Goal: Information Seeking & Learning: Learn about a topic

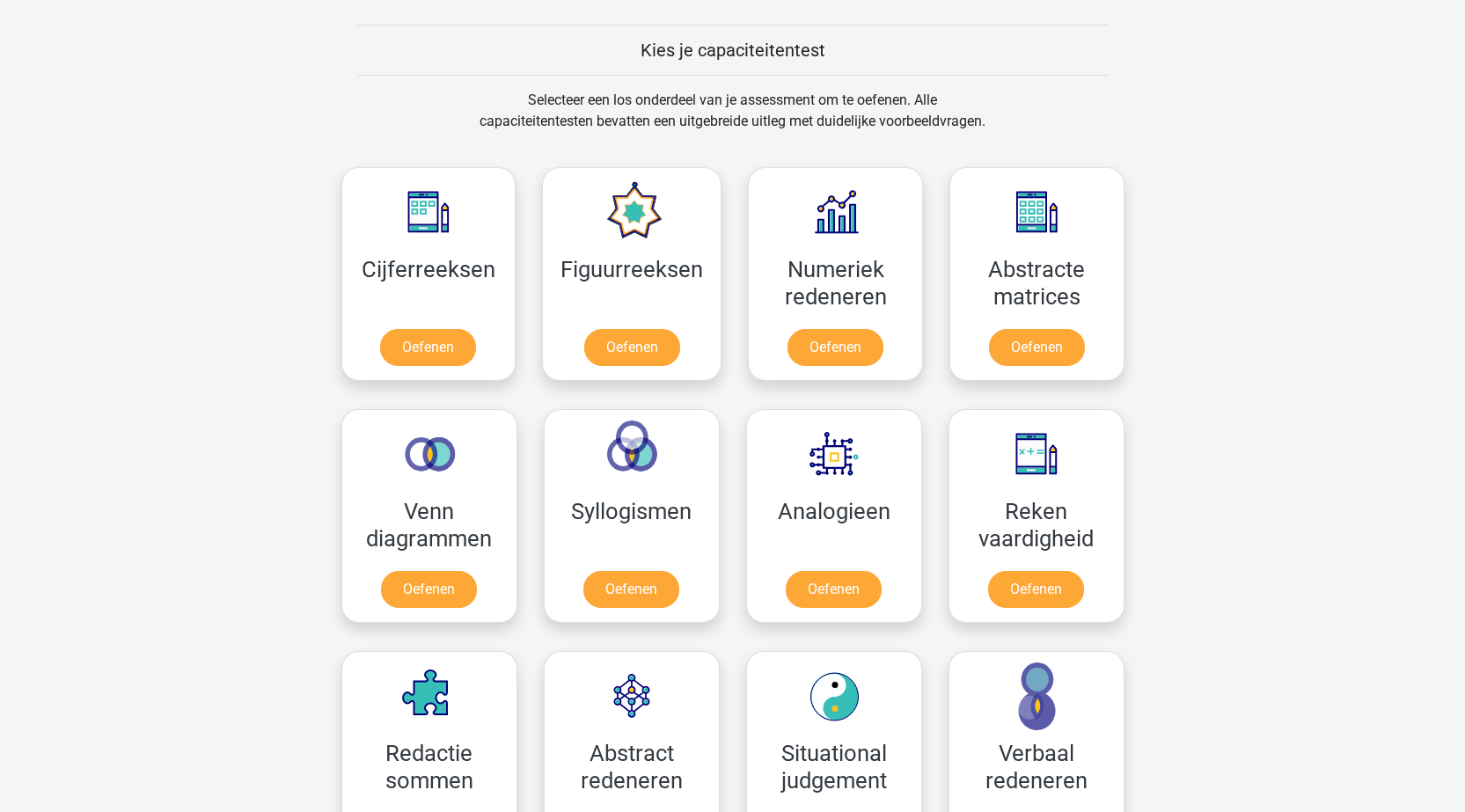
scroll to position [616, 0]
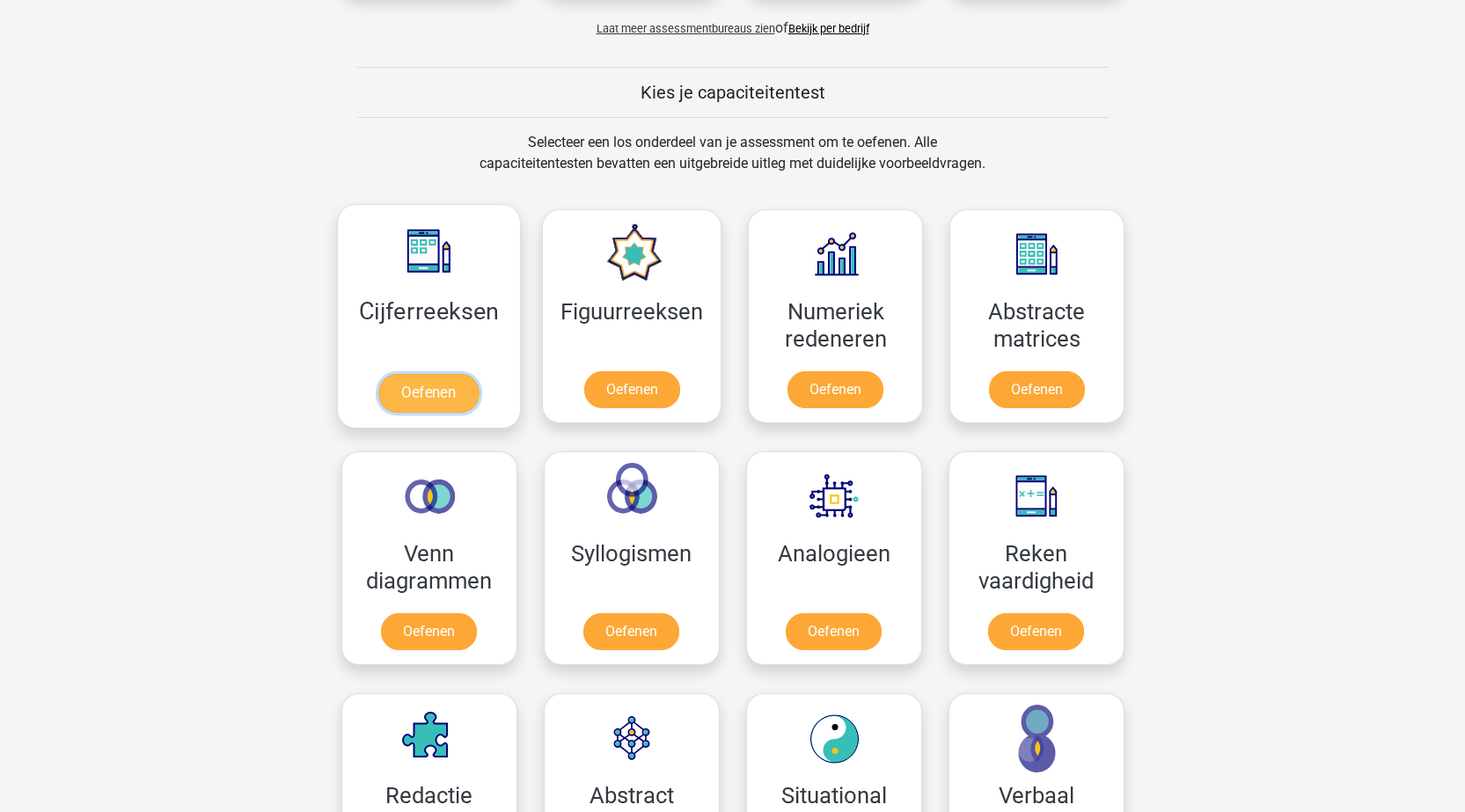
click at [447, 379] on link "Oefenen" at bounding box center [429, 393] width 100 height 38
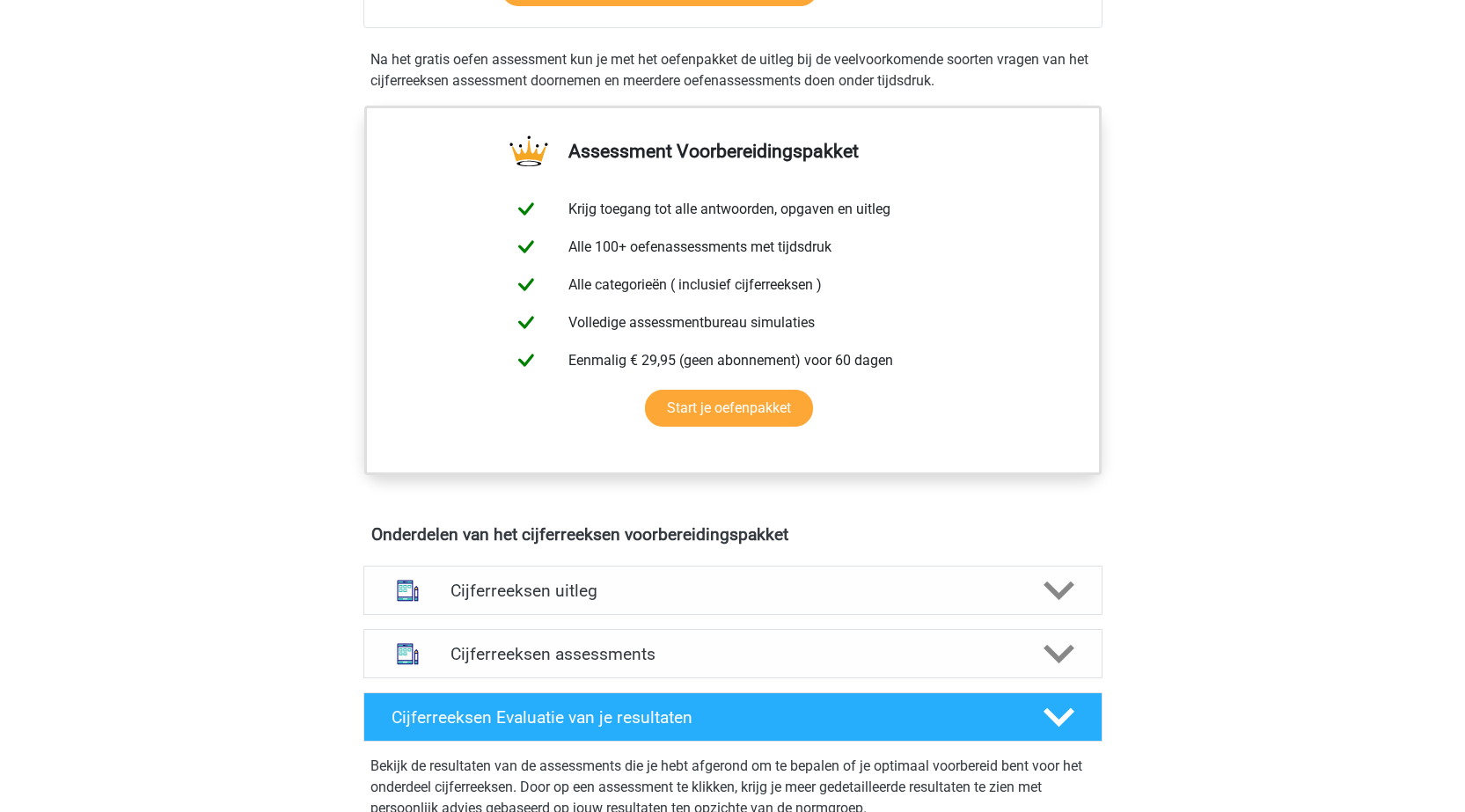
scroll to position [264, 0]
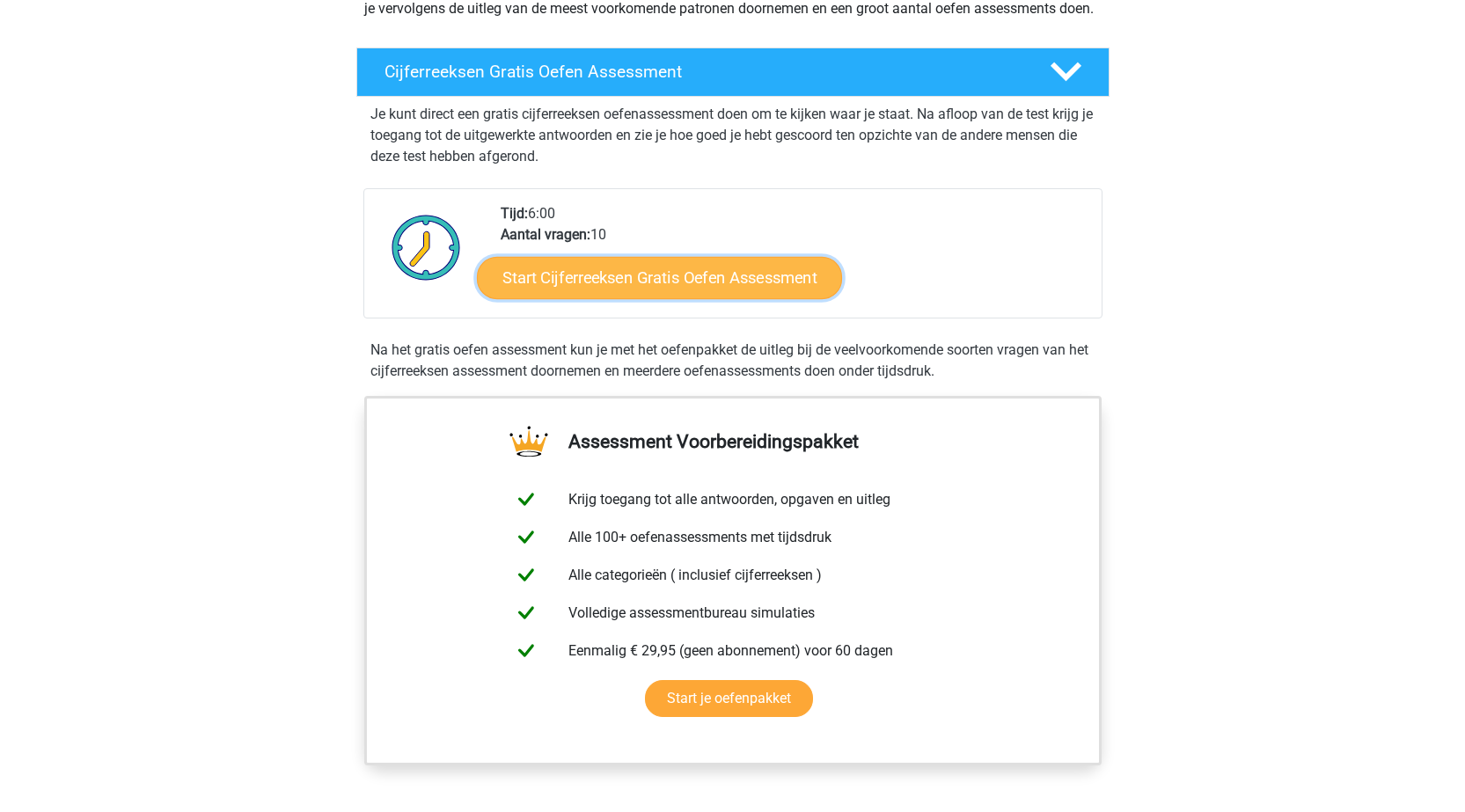
click at [717, 298] on link "Start Cijferreeksen Gratis Oefen Assessment" at bounding box center [659, 277] width 365 height 42
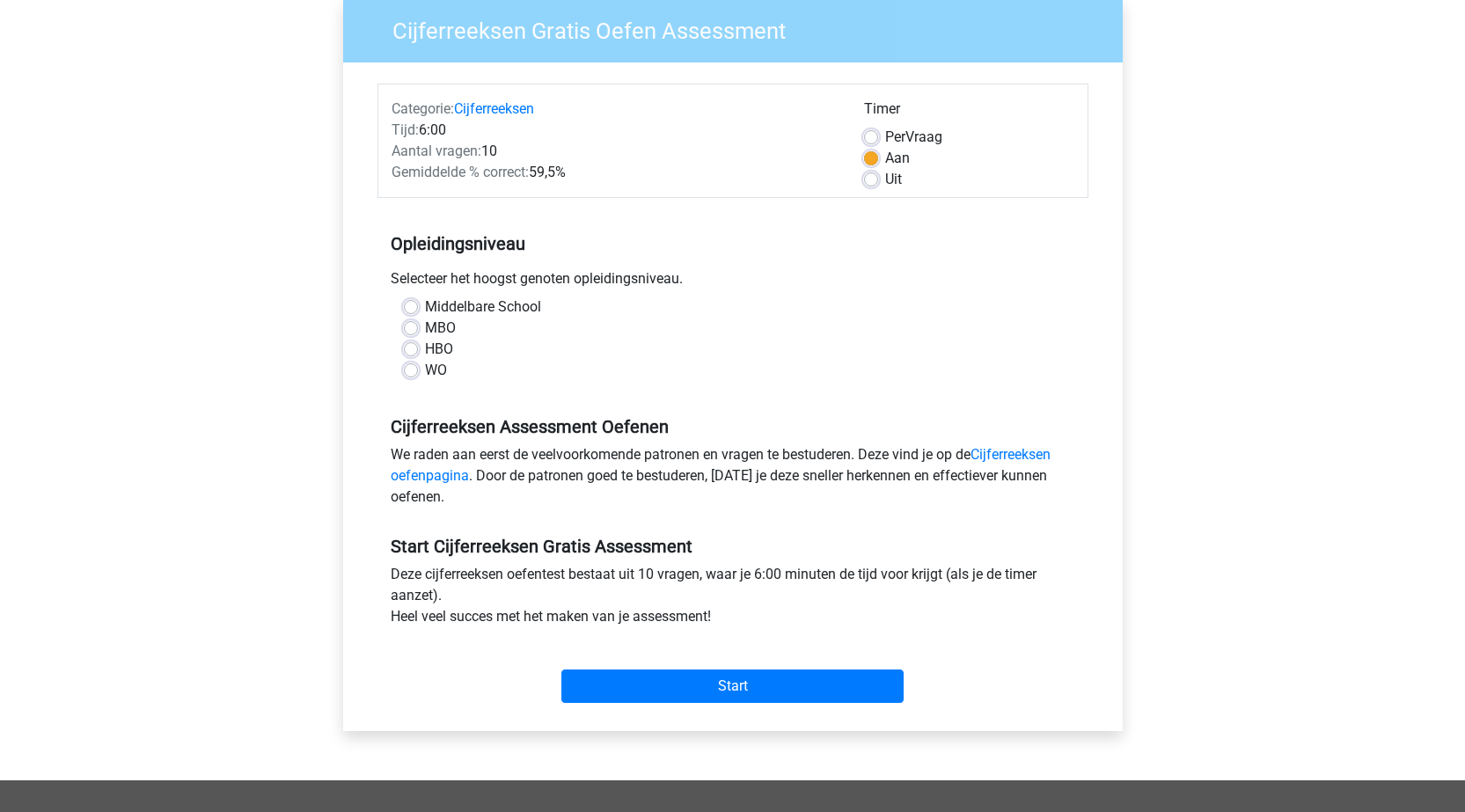
scroll to position [176, 0]
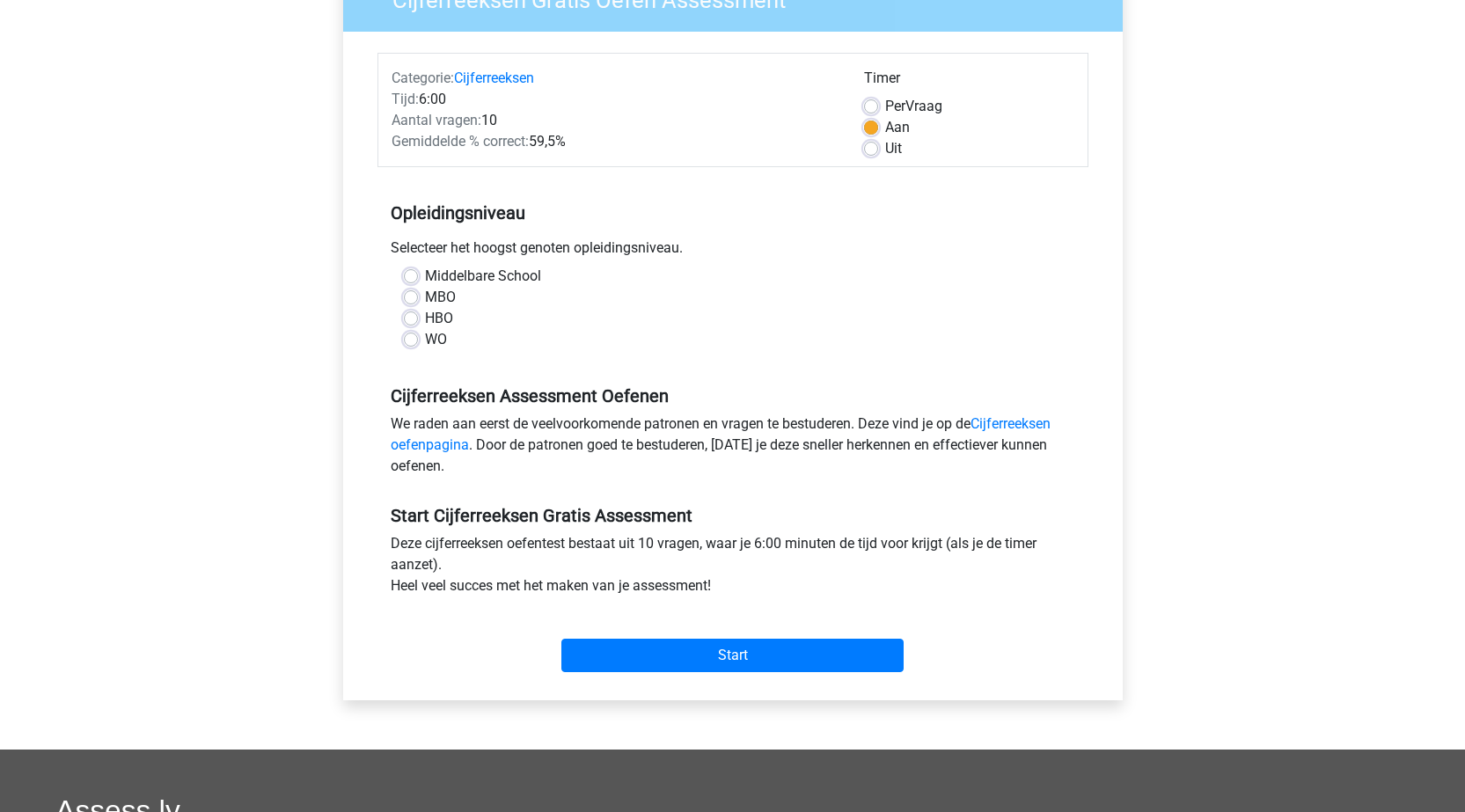
click at [425, 317] on label "HBO" at bounding box center [438, 318] width 28 height 21
click at [410, 317] on input "HBO" at bounding box center [410, 316] width 14 height 17
radio input "true"
click at [751, 661] on input "Start" at bounding box center [732, 654] width 342 height 34
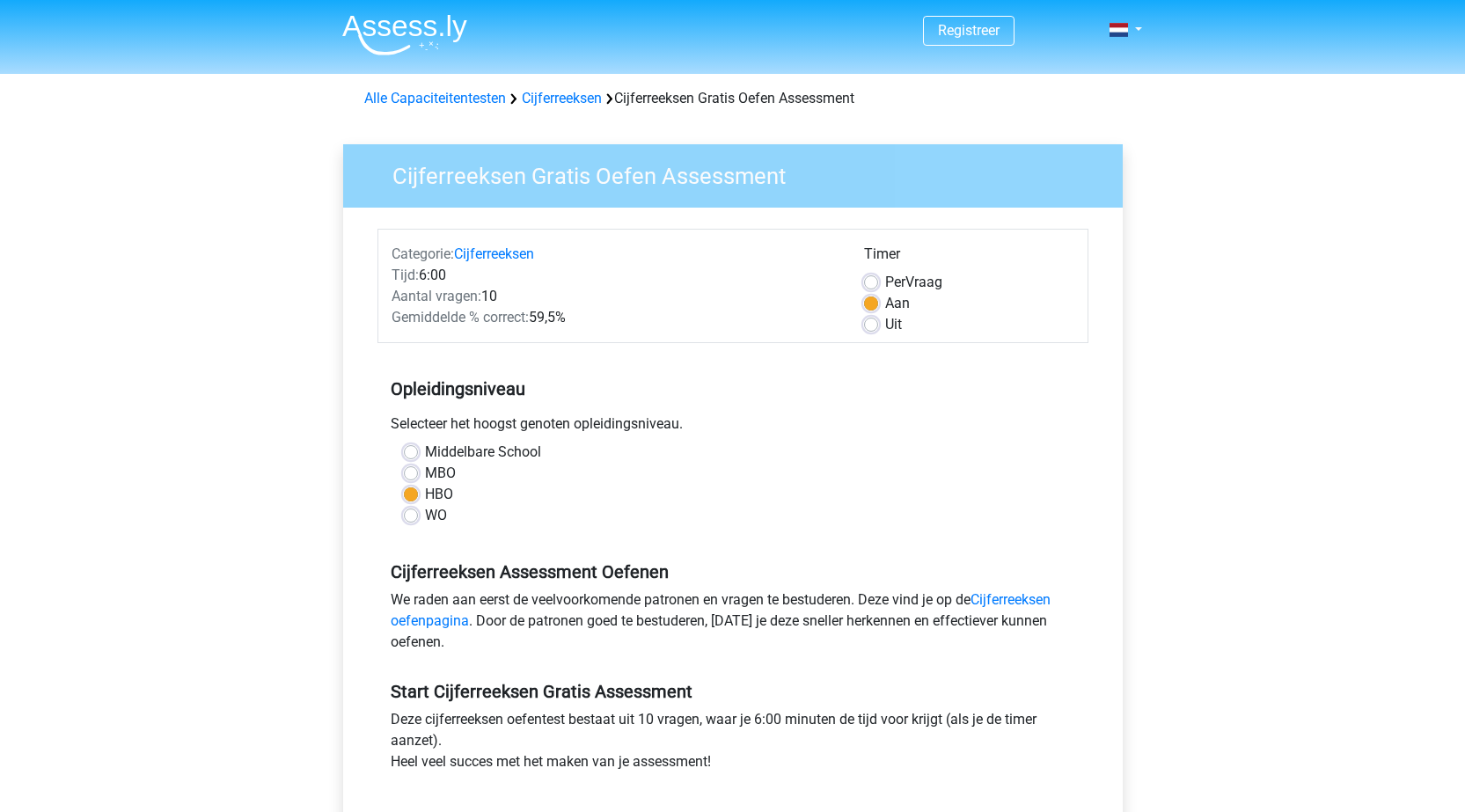
scroll to position [176, 0]
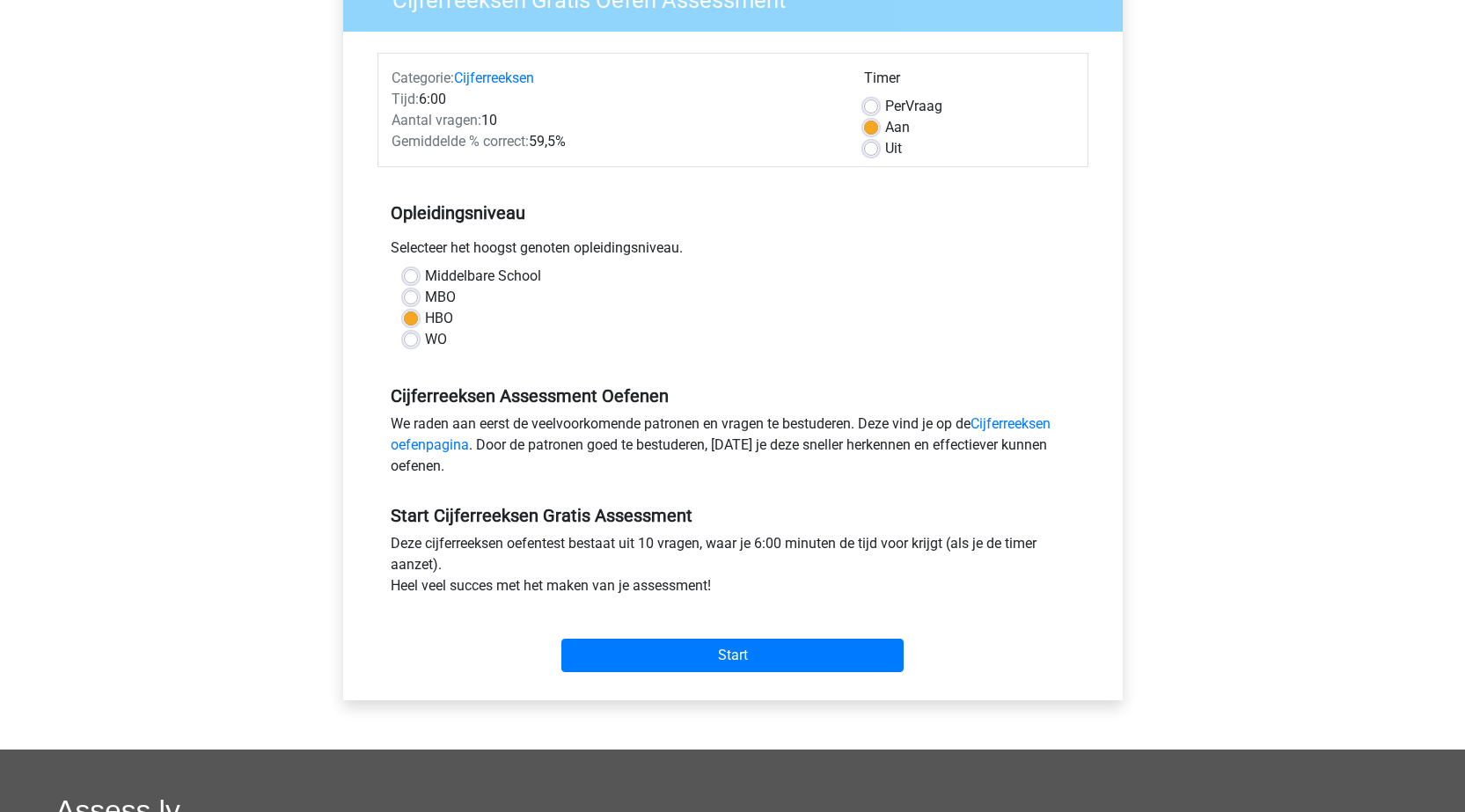
click at [422, 277] on div "Middelbare School" at bounding box center [732, 276] width 658 height 21
click at [425, 274] on label "Middelbare School" at bounding box center [483, 276] width 116 height 21
click at [413, 274] on input "Middelbare School" at bounding box center [410, 274] width 14 height 17
radio input "true"
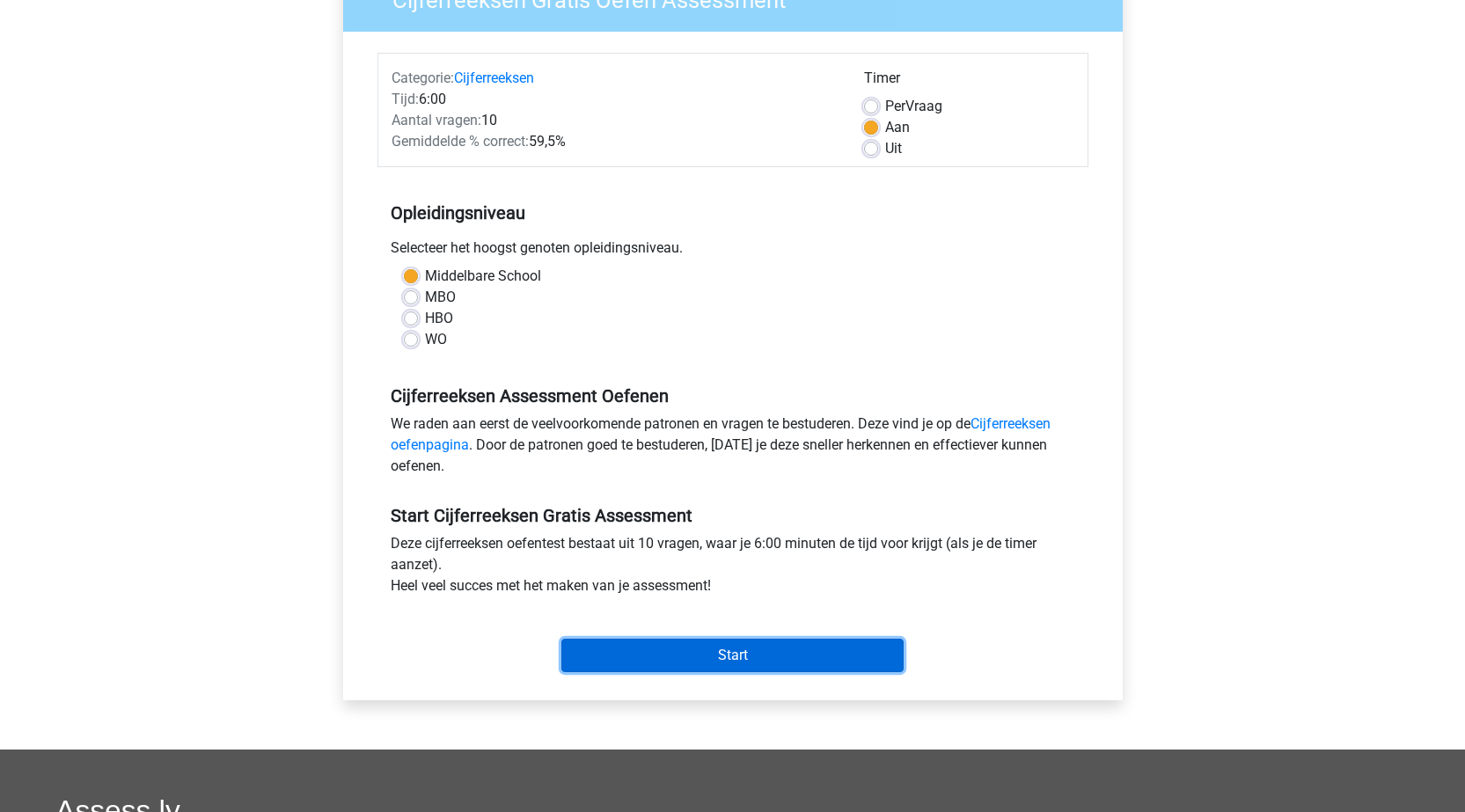
click at [712, 655] on input "Start" at bounding box center [732, 654] width 342 height 34
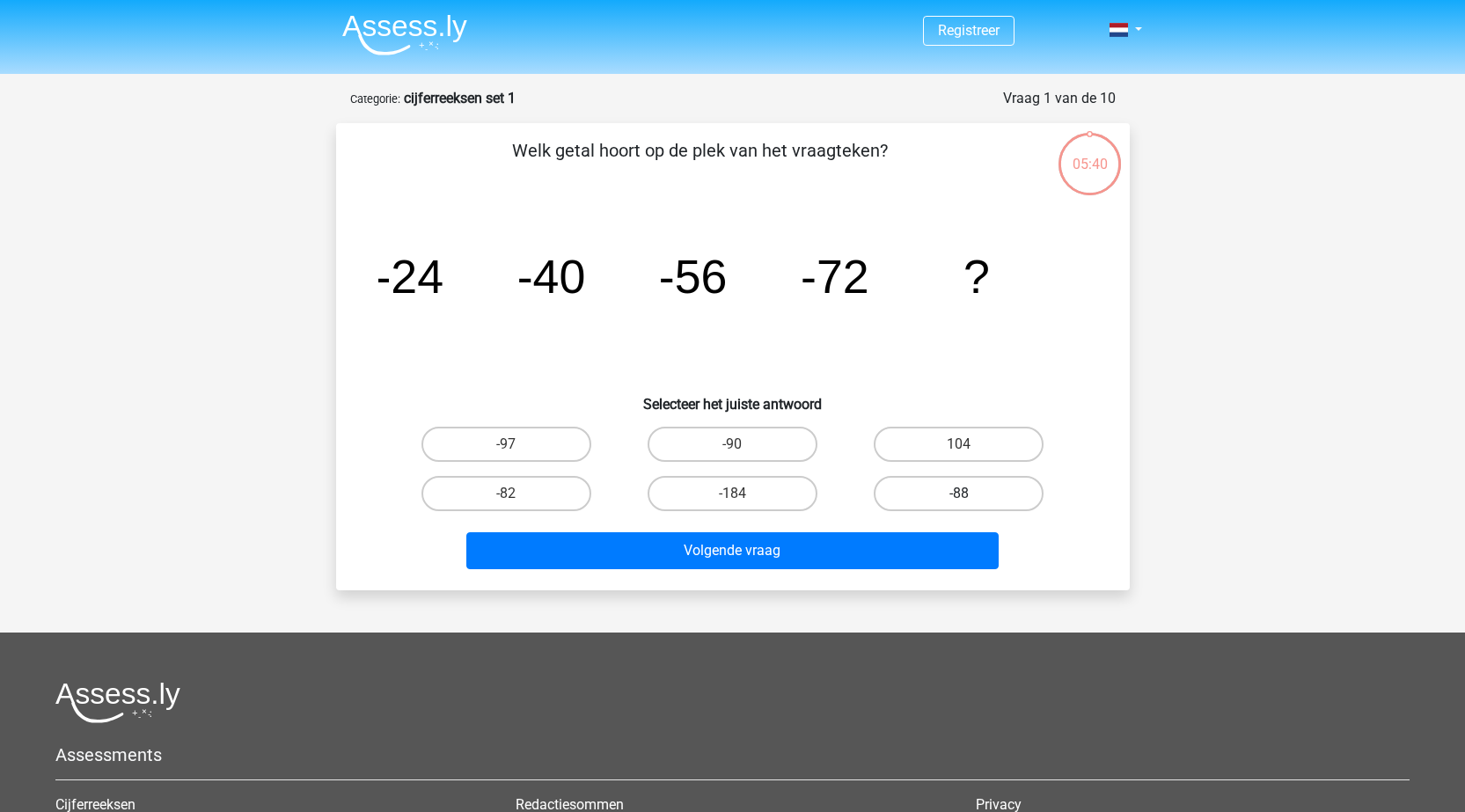
click at [981, 486] on label "-88" at bounding box center [958, 493] width 170 height 36
click at [970, 493] on input "-88" at bounding box center [964, 499] width 12 height 12
radio input "true"
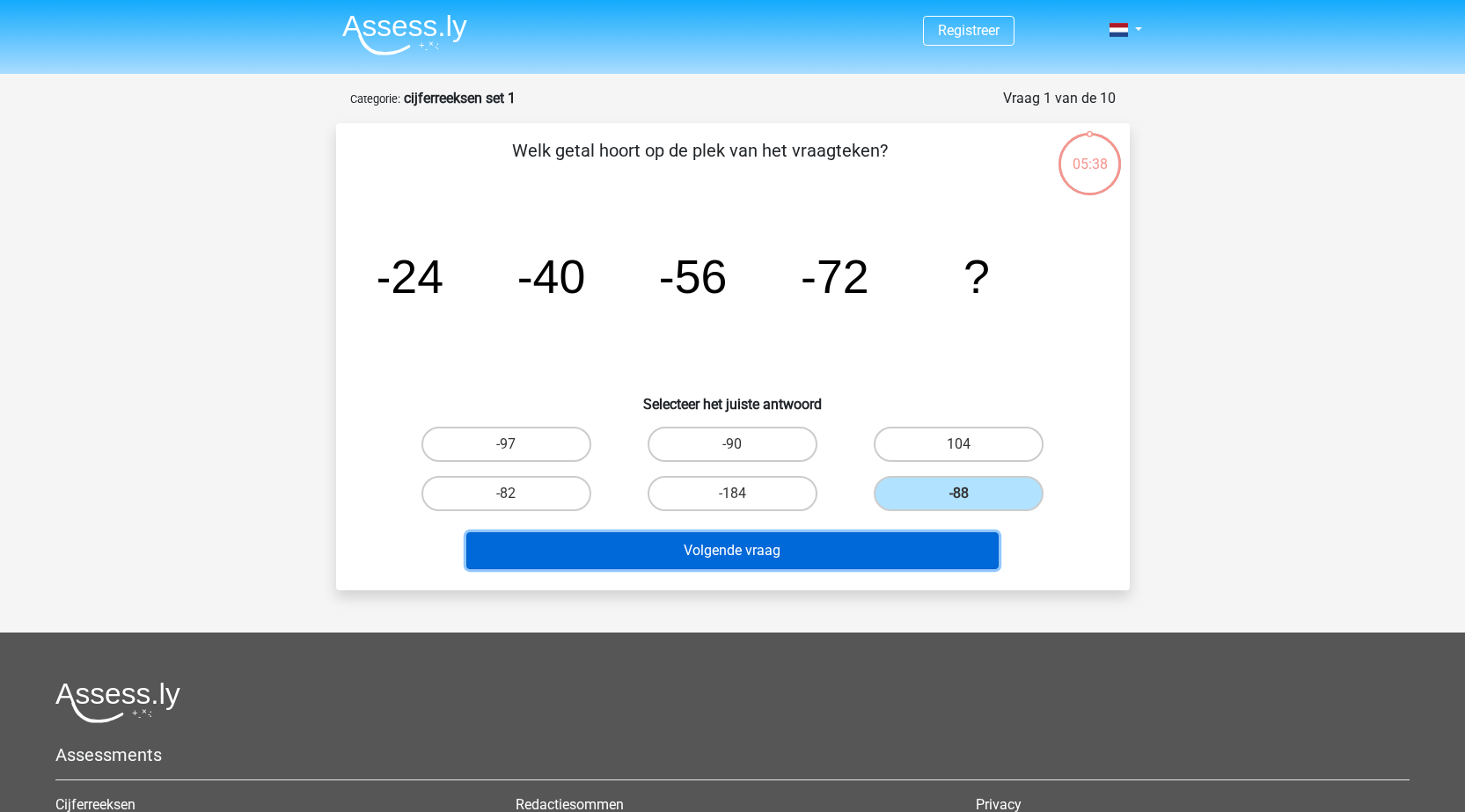
click at [830, 550] on button "Volgende vraag" at bounding box center [732, 551] width 533 height 37
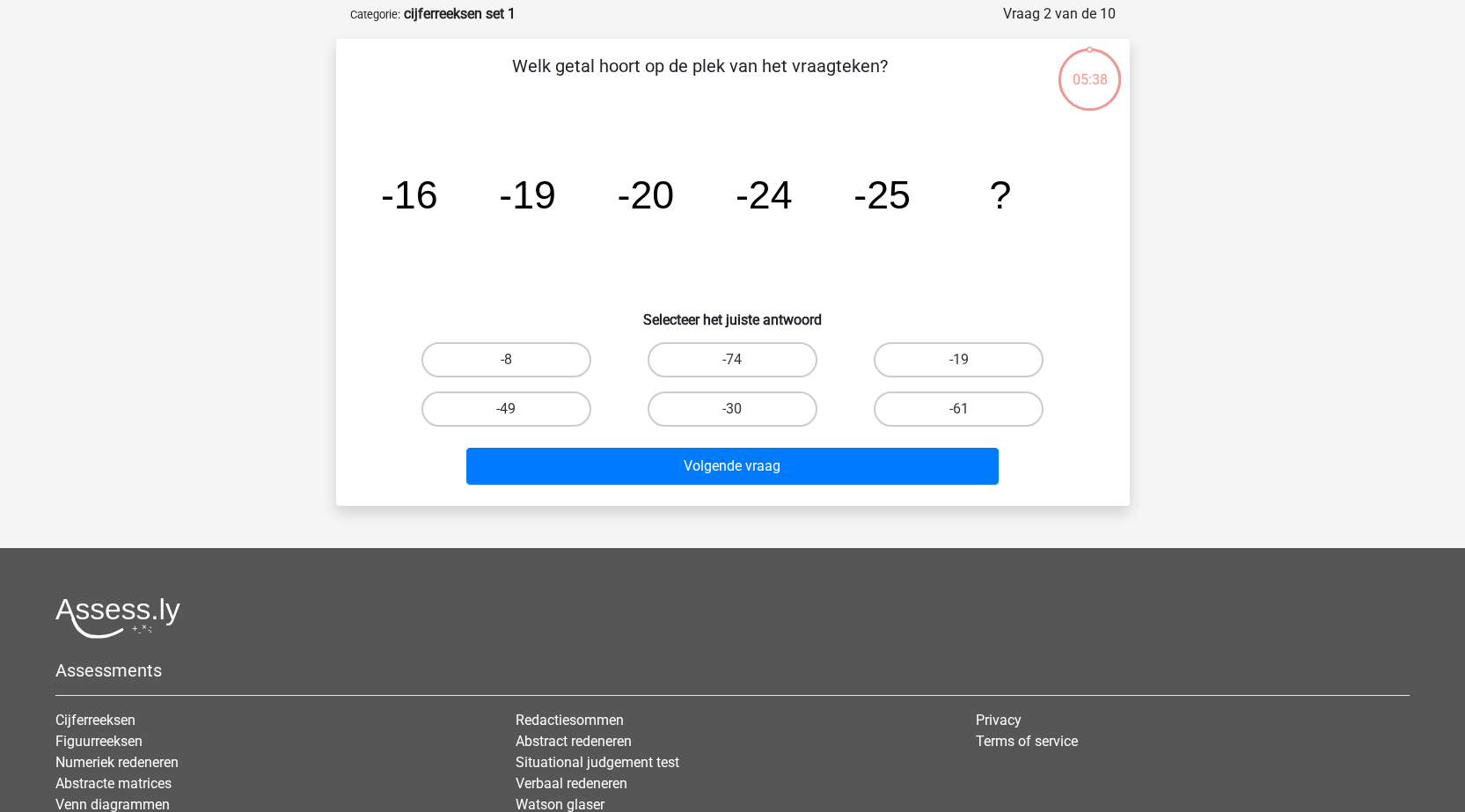
scroll to position [88, 0]
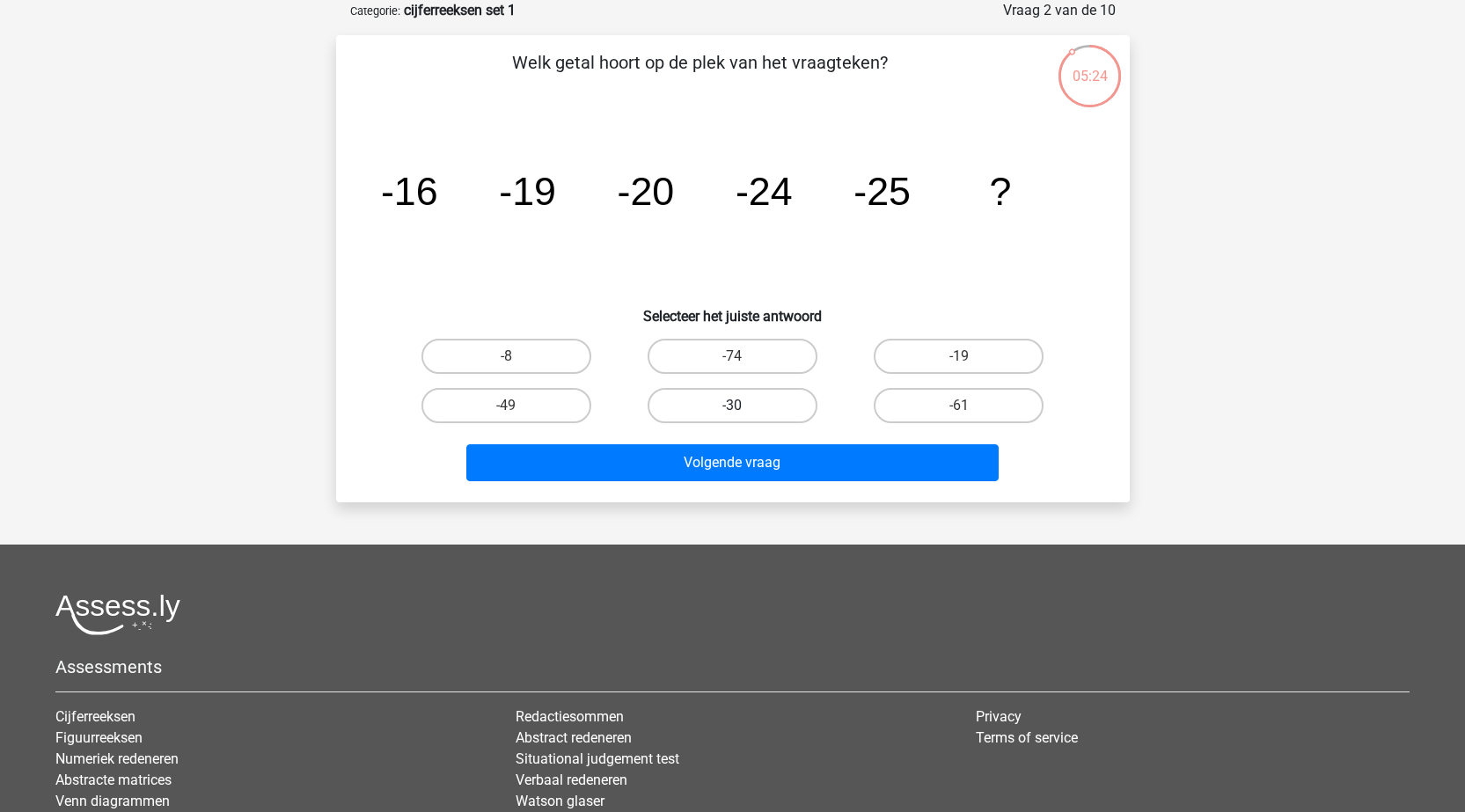
click at [769, 411] on label "-30" at bounding box center [732, 406] width 170 height 36
click at [743, 411] on input "-30" at bounding box center [737, 411] width 12 height 12
radio input "true"
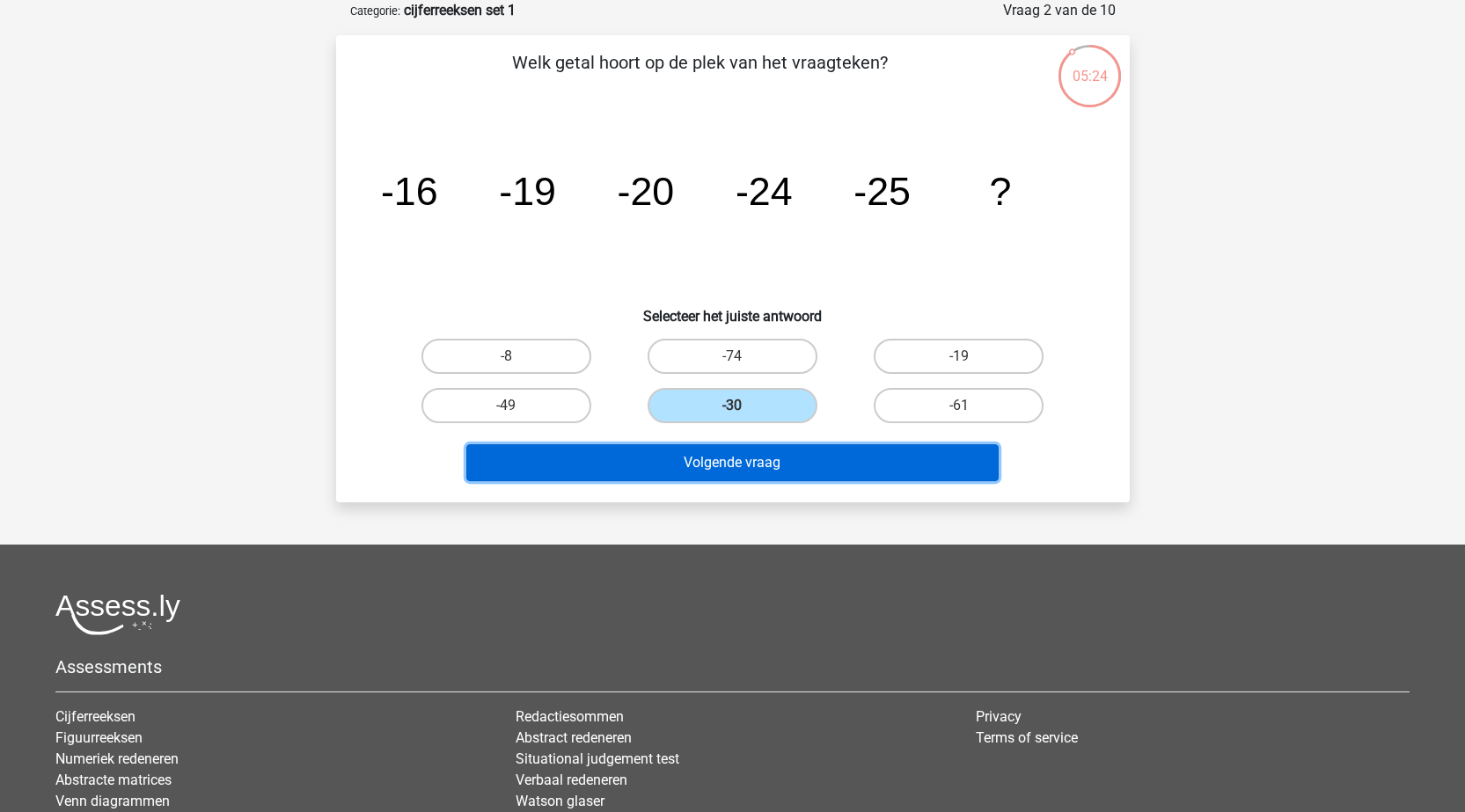
click at [800, 459] on button "Volgende vraag" at bounding box center [732, 462] width 533 height 37
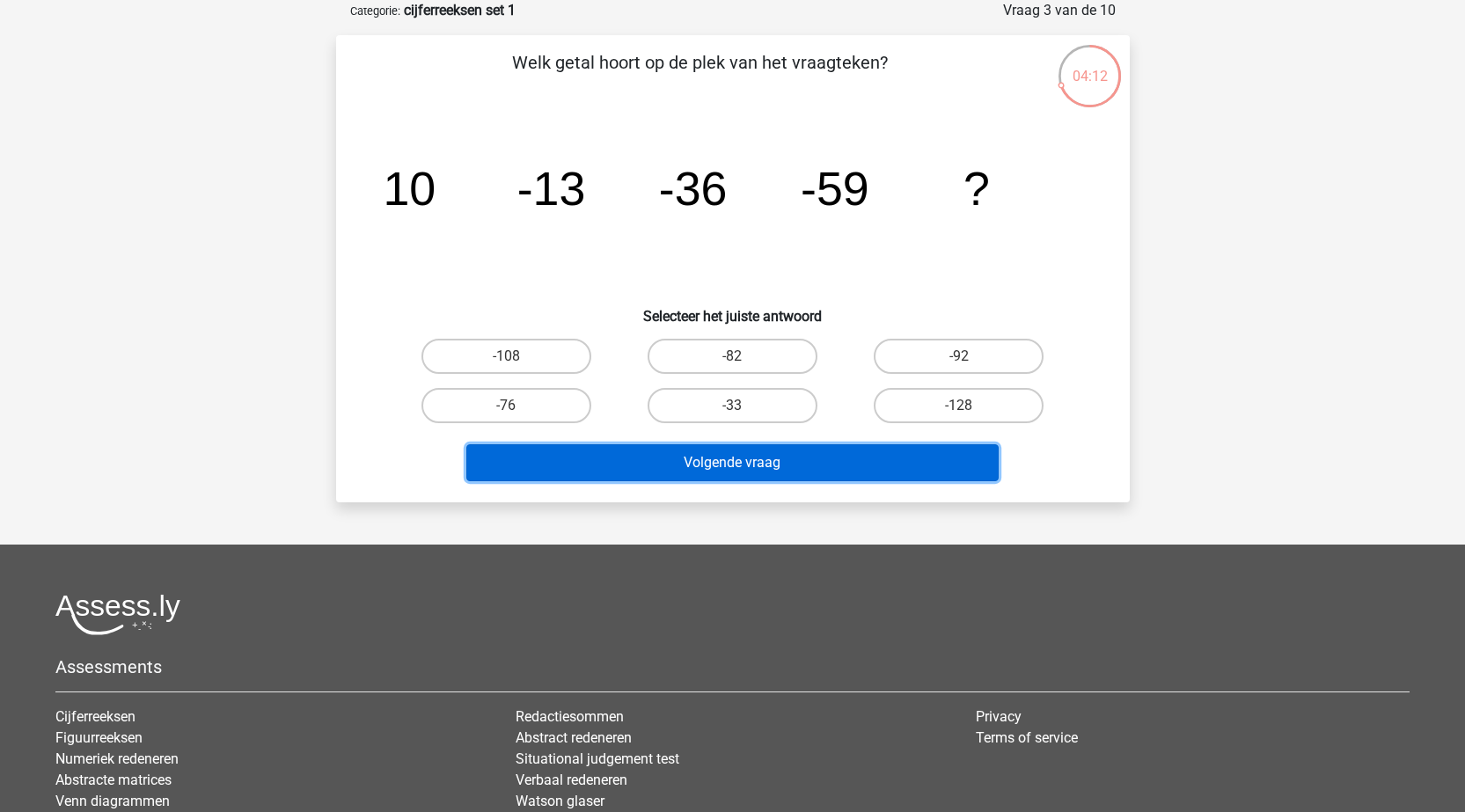
click at [842, 462] on button "Volgende vraag" at bounding box center [732, 462] width 533 height 37
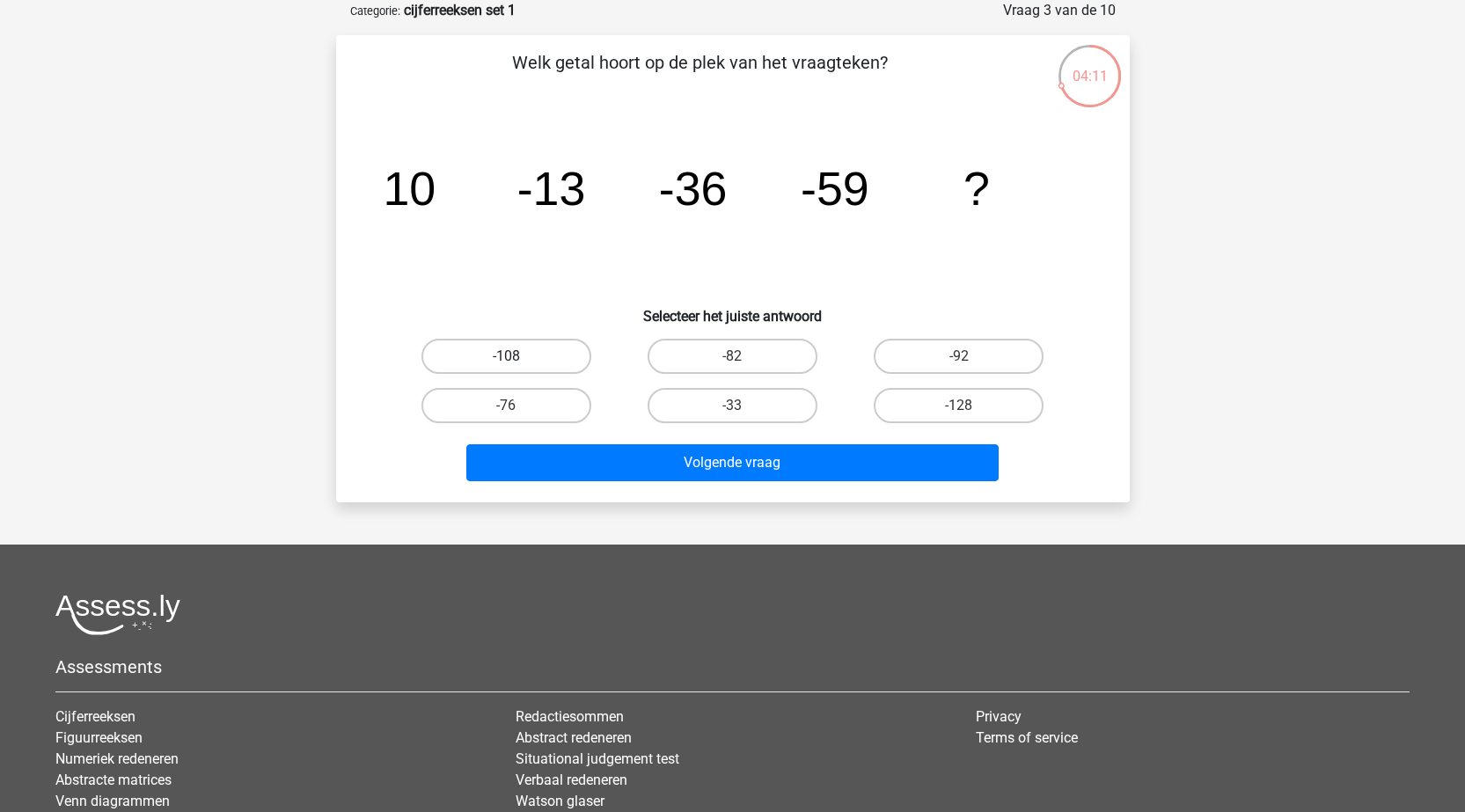
click at [500, 352] on label "-108" at bounding box center [506, 356] width 170 height 36
click at [506, 357] on input "-108" at bounding box center [511, 362] width 12 height 12
radio input "true"
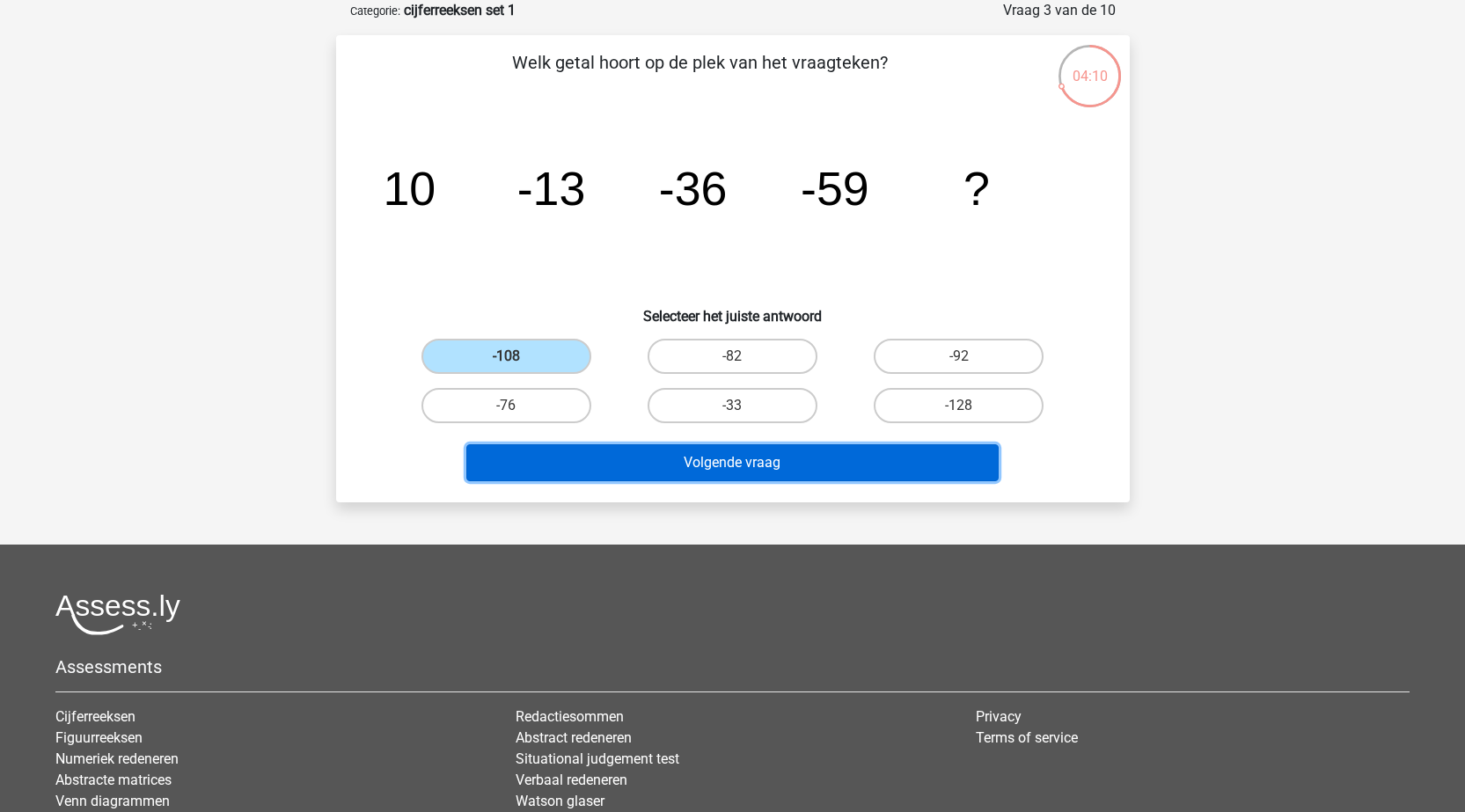
click at [813, 463] on button "Volgende vraag" at bounding box center [732, 462] width 533 height 37
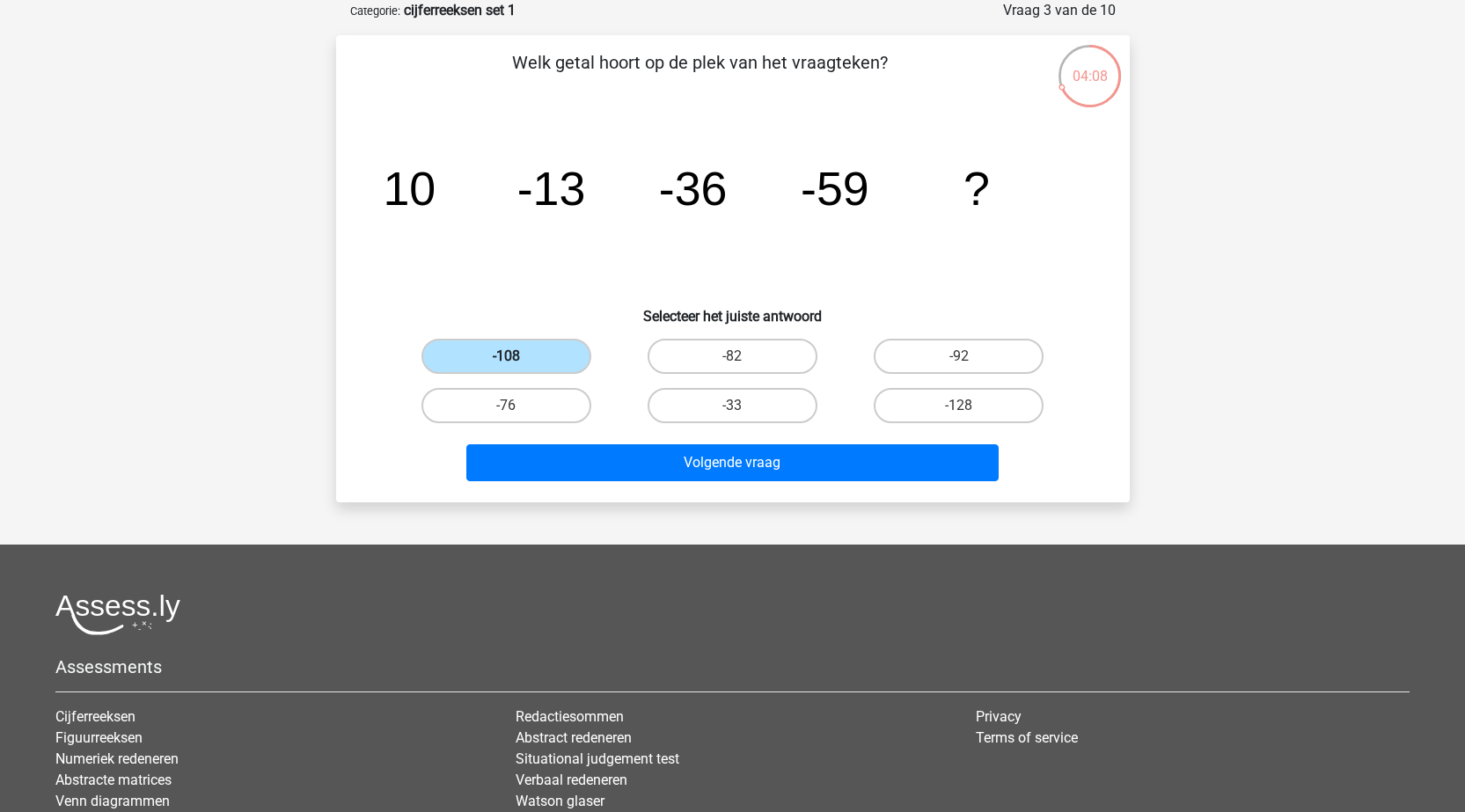
click at [538, 357] on label "-108" at bounding box center [506, 356] width 170 height 36
click at [517, 357] on input "-108" at bounding box center [511, 362] width 12 height 12
click at [538, 357] on label "-108" at bounding box center [506, 356] width 170 height 36
click at [517, 357] on input "-108" at bounding box center [511, 362] width 12 height 12
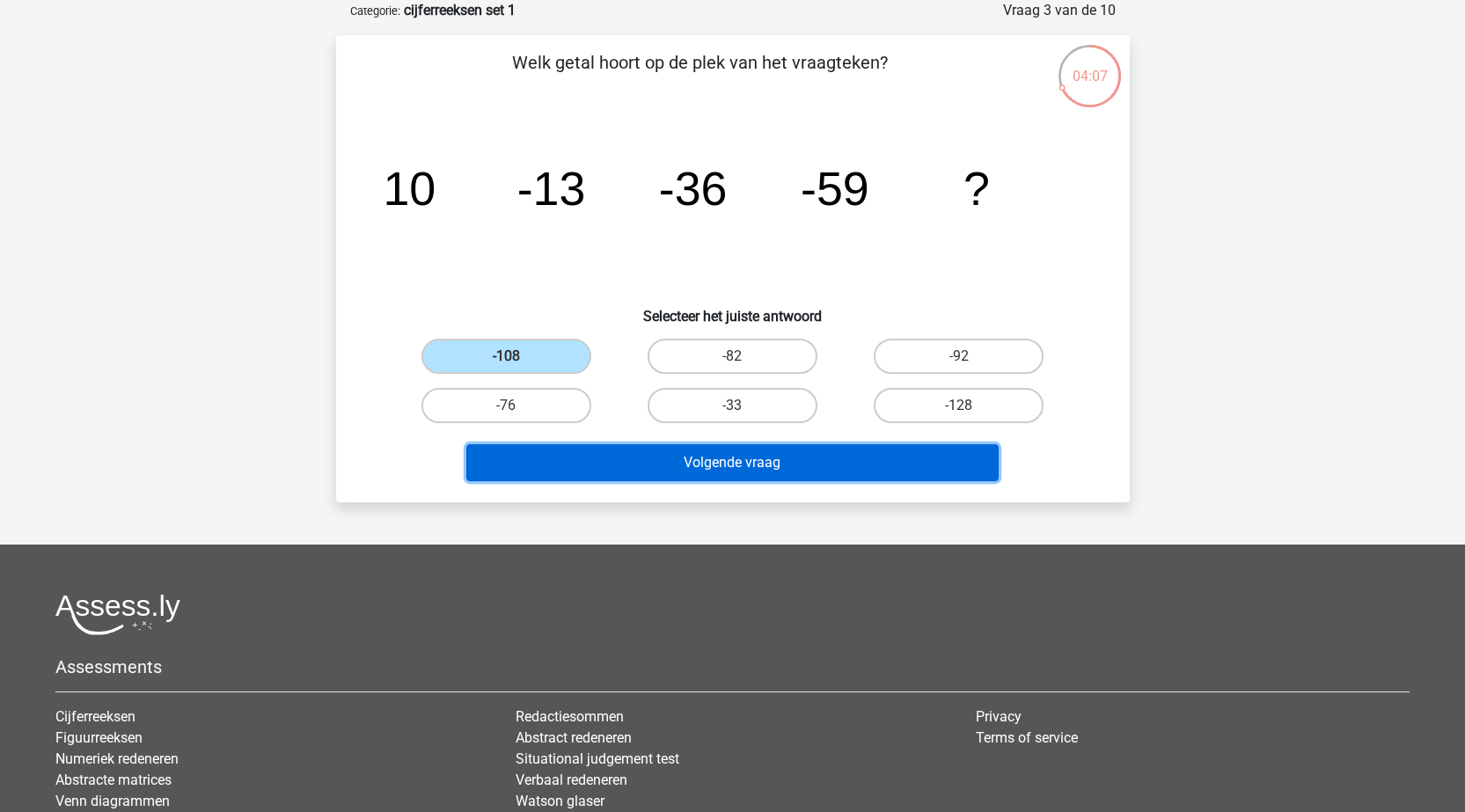
click at [693, 472] on button "Volgende vraag" at bounding box center [732, 462] width 533 height 37
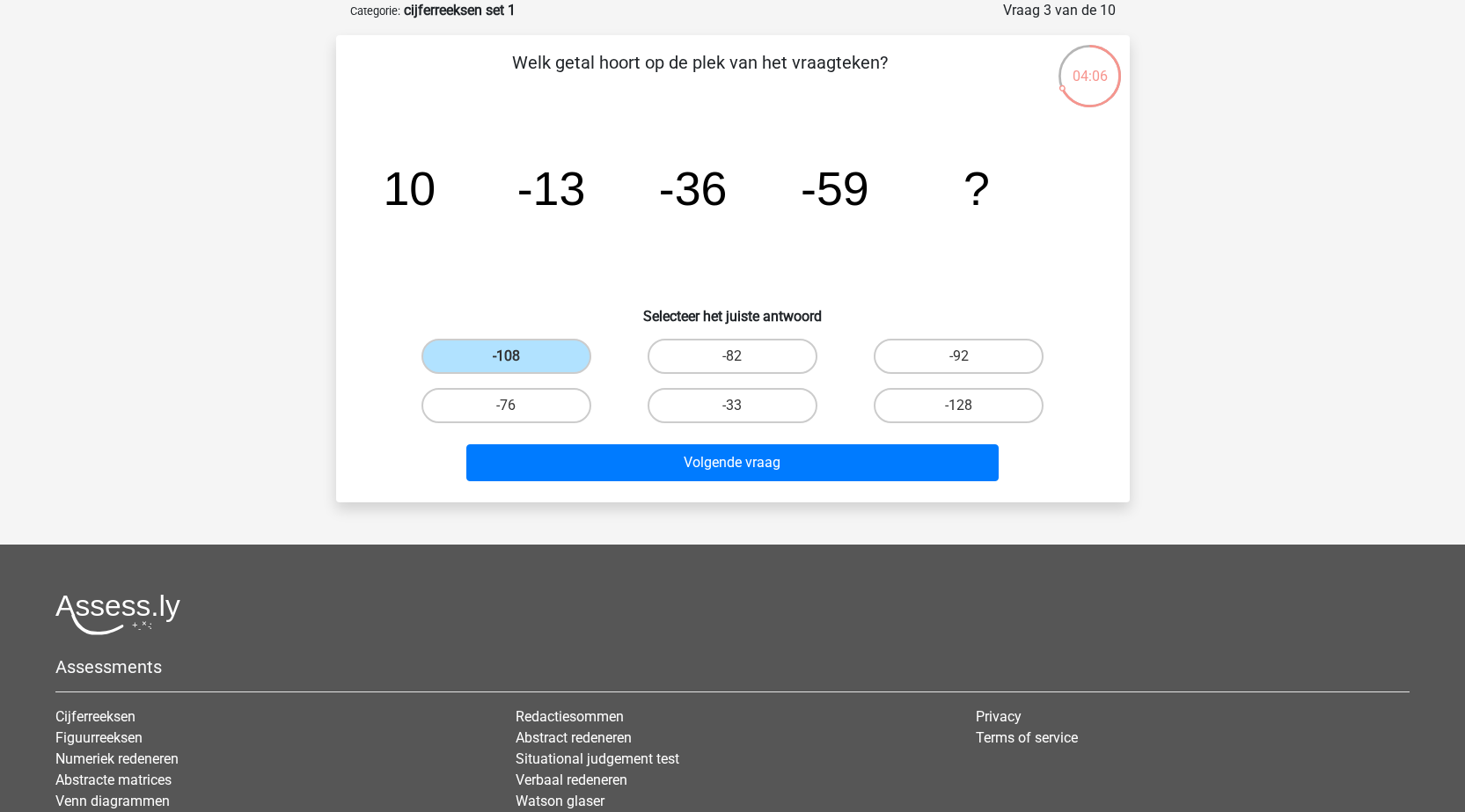
click at [764, 425] on div "-33" at bounding box center [732, 405] width 226 height 49
click at [943, 411] on label "-128" at bounding box center [958, 406] width 170 height 36
click at [958, 411] on input "-128" at bounding box center [964, 411] width 12 height 12
radio input "true"
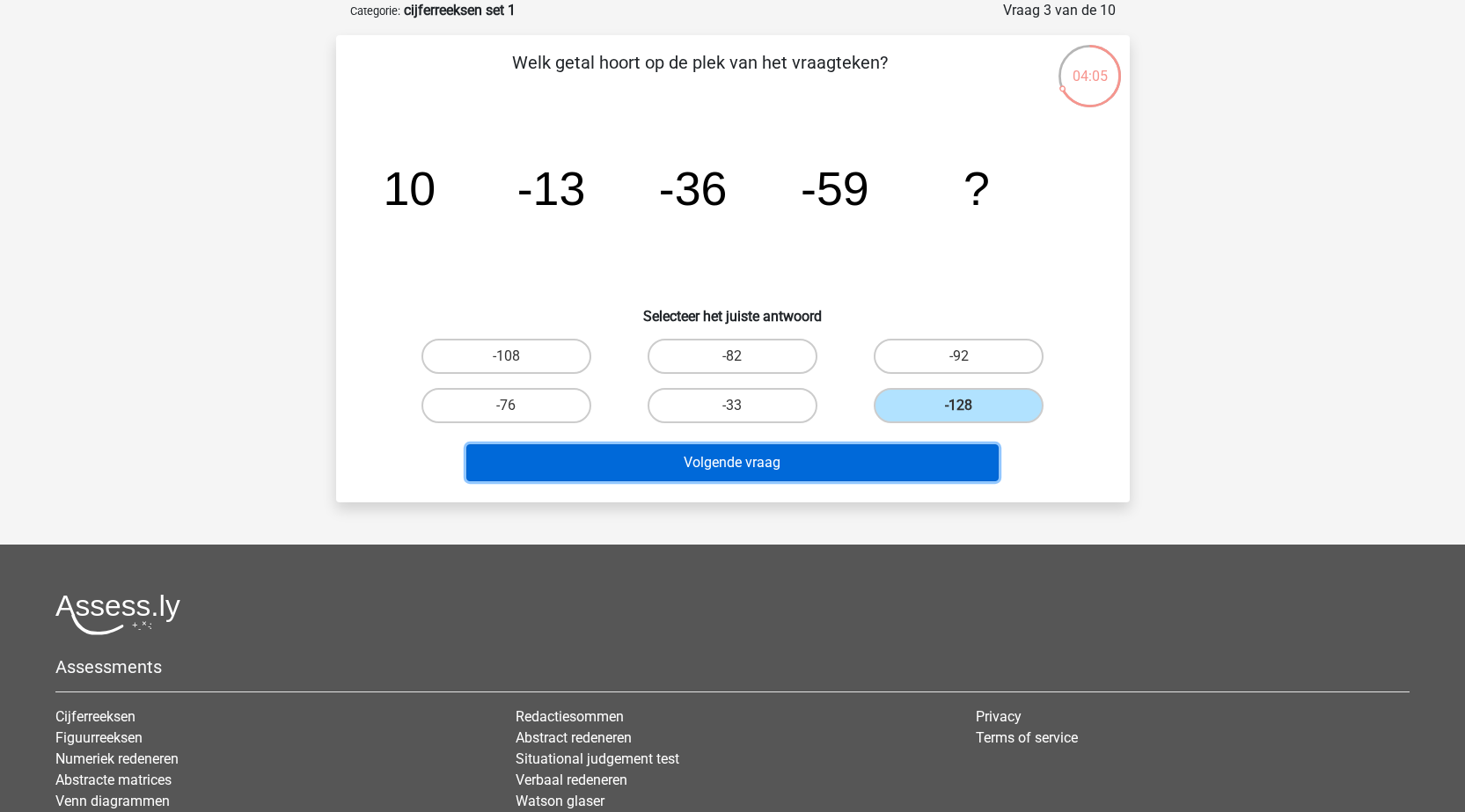
click at [917, 459] on button "Volgende vraag" at bounding box center [732, 462] width 533 height 37
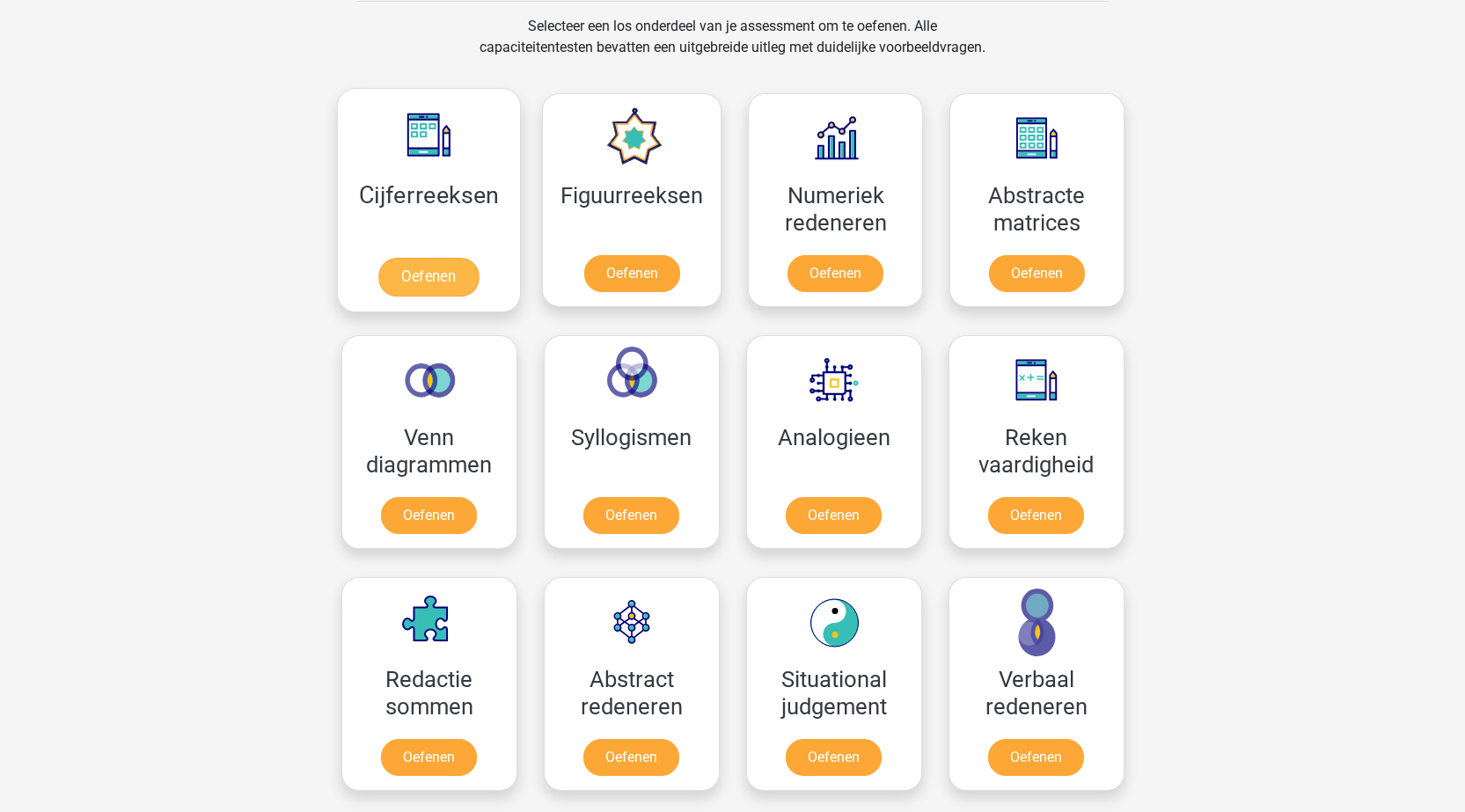
scroll to position [703, 0]
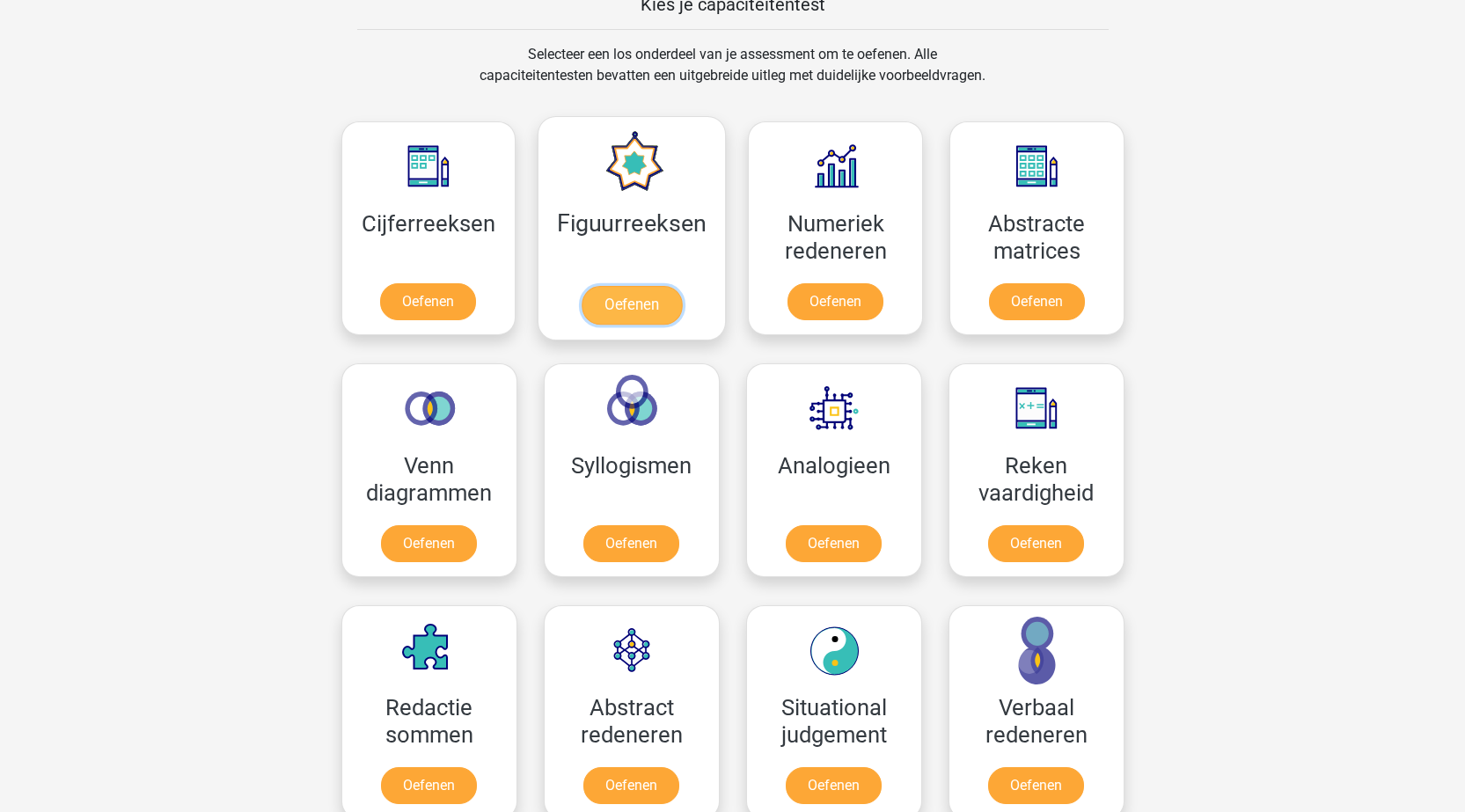
click at [613, 313] on link "Oefenen" at bounding box center [632, 305] width 100 height 38
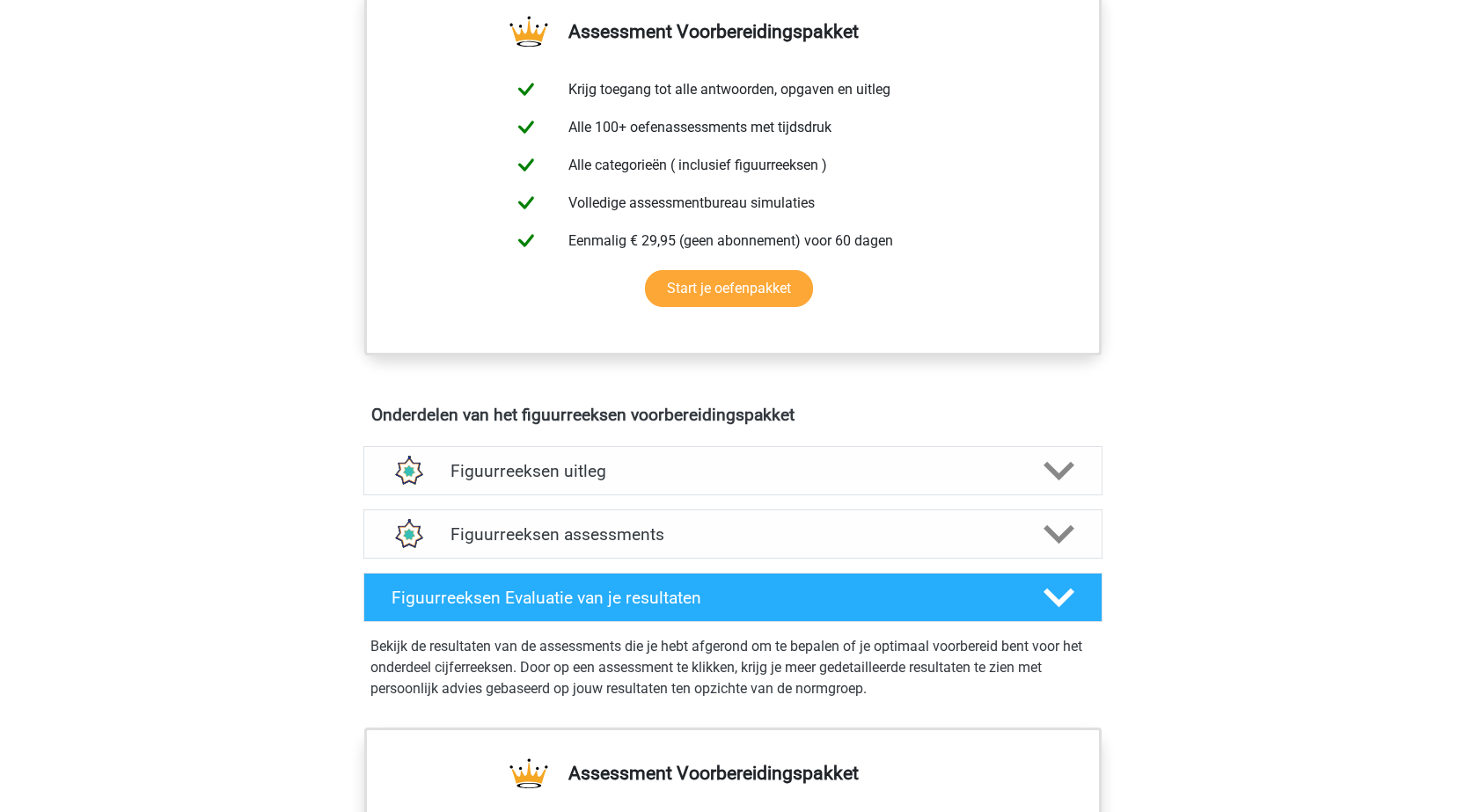
scroll to position [352, 0]
